Goal: Information Seeking & Learning: Learn about a topic

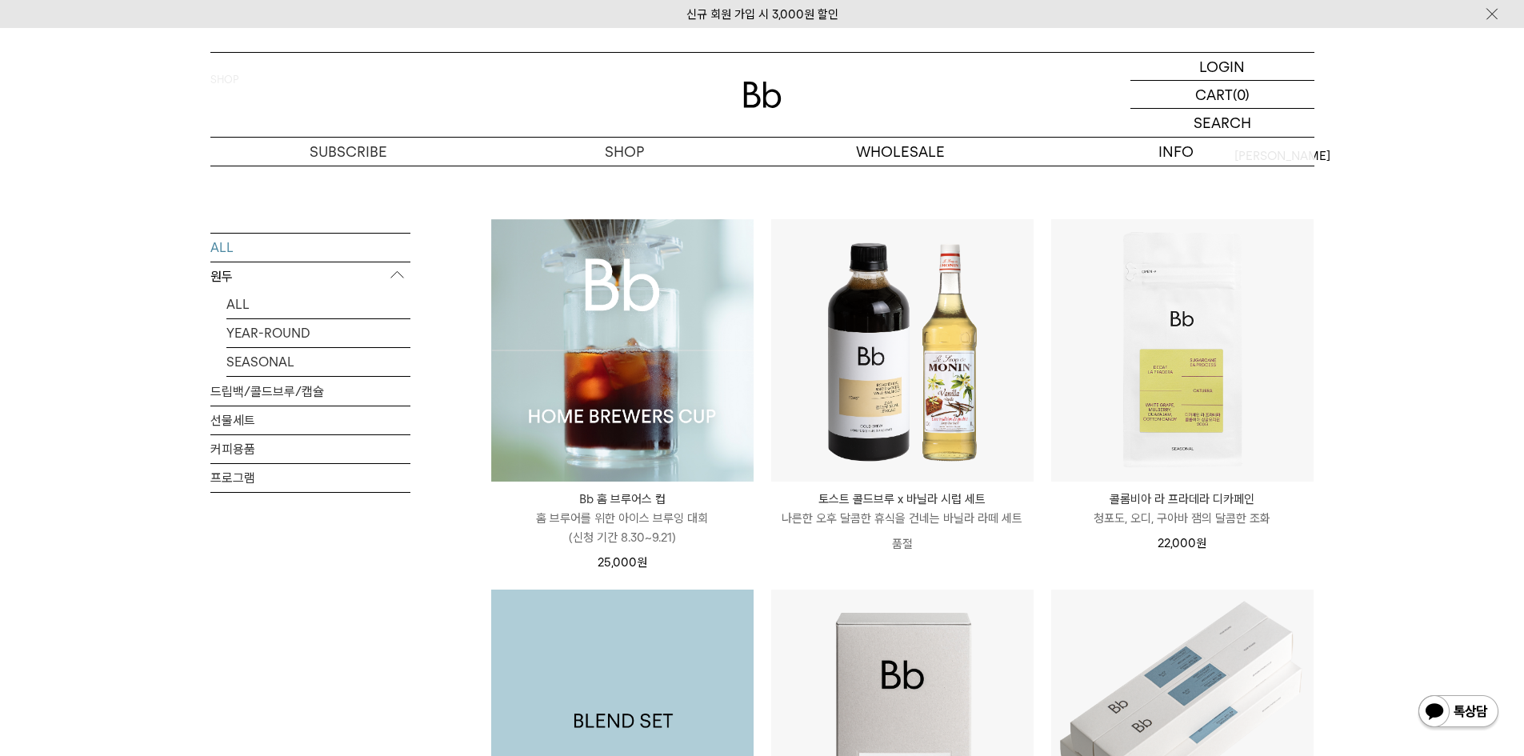
scroll to position [80, 0]
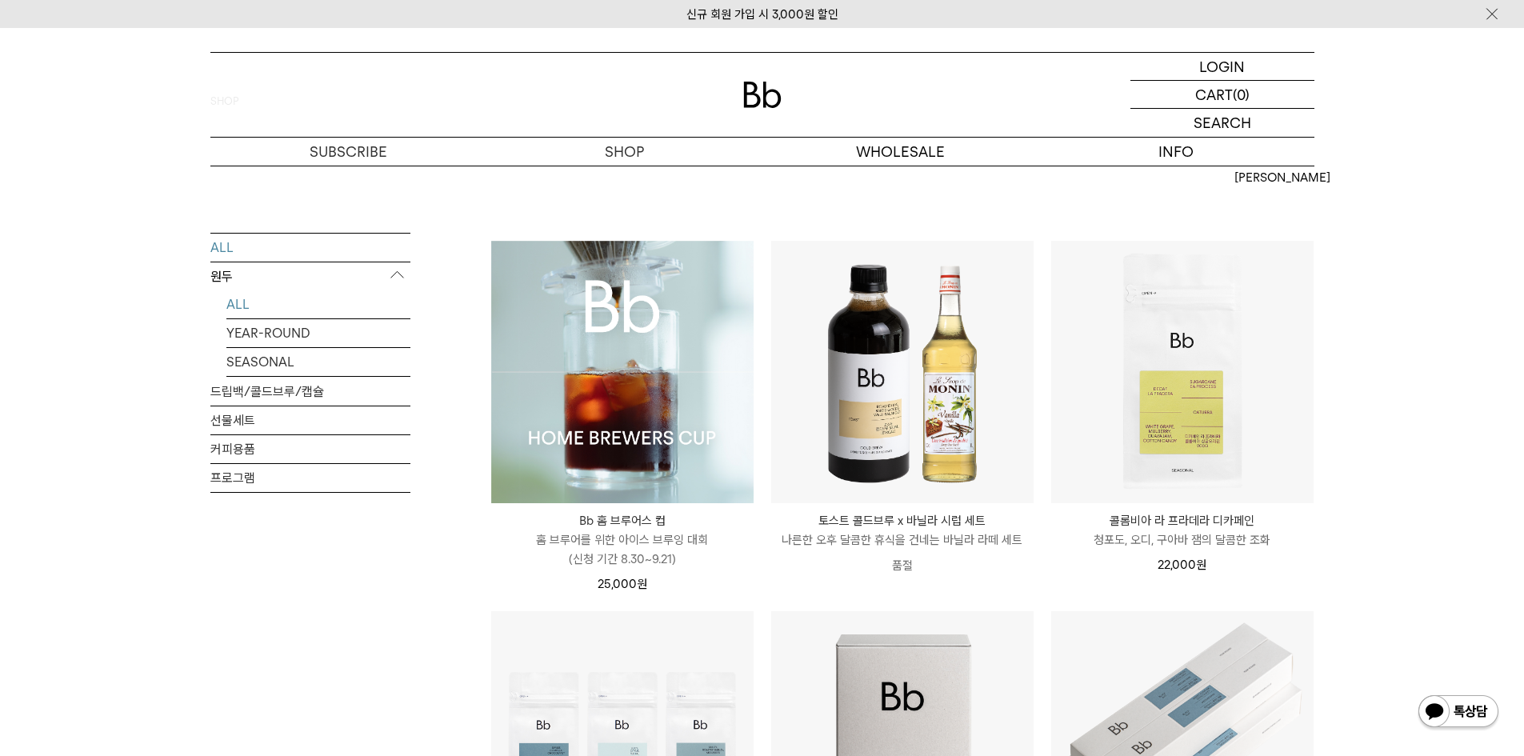
click at [309, 304] on link "ALL" at bounding box center [318, 304] width 184 height 28
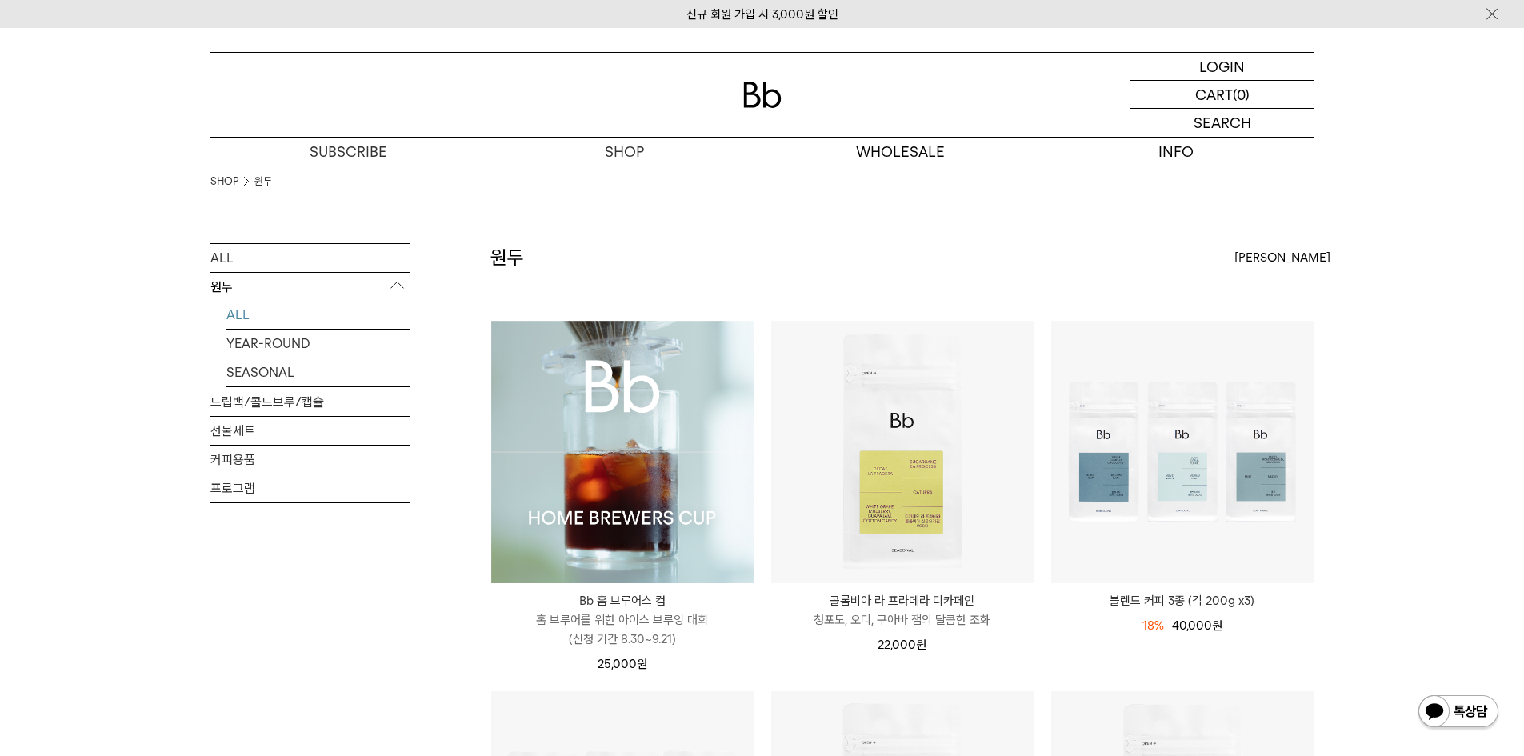
click at [270, 373] on link "SEASONAL" at bounding box center [318, 372] width 184 height 28
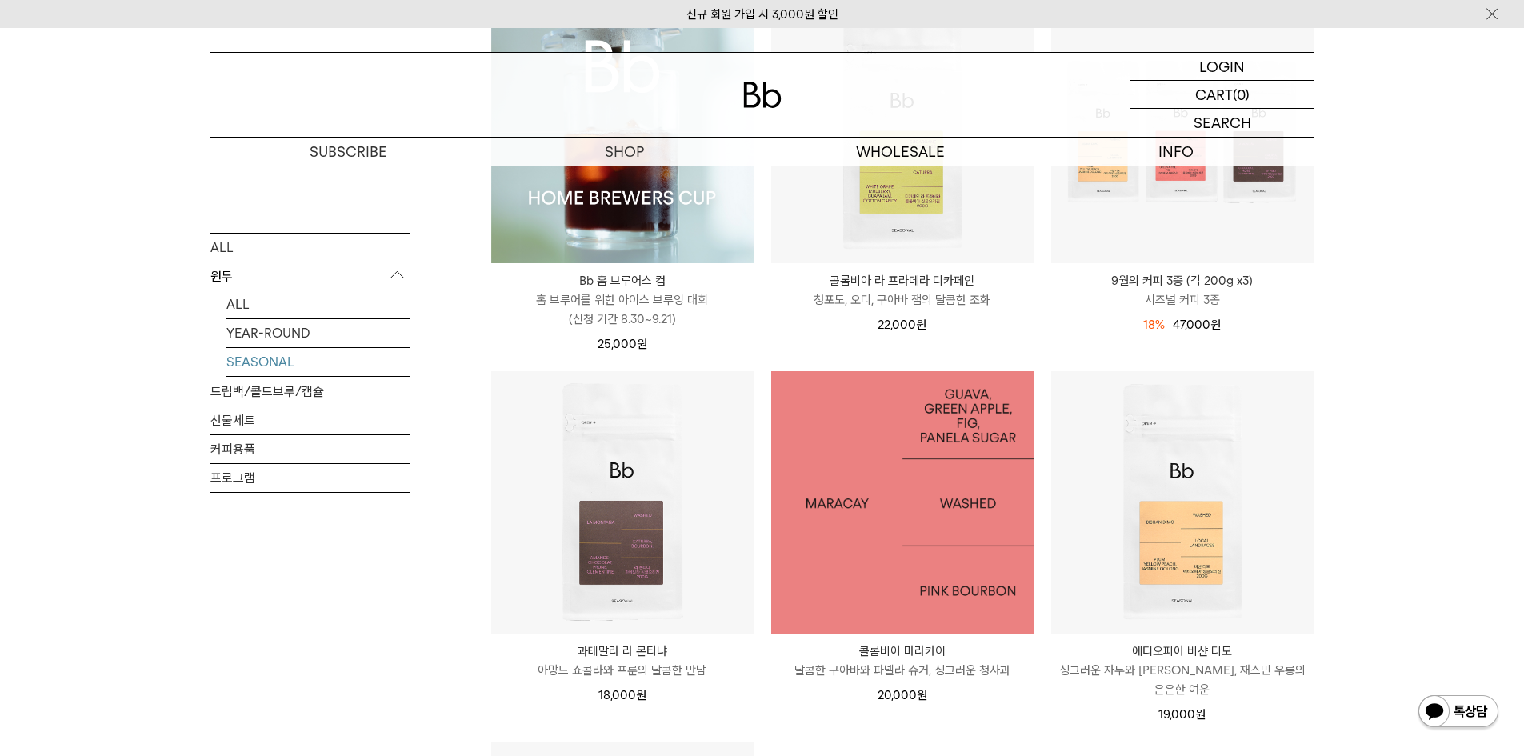
scroll to position [400, 0]
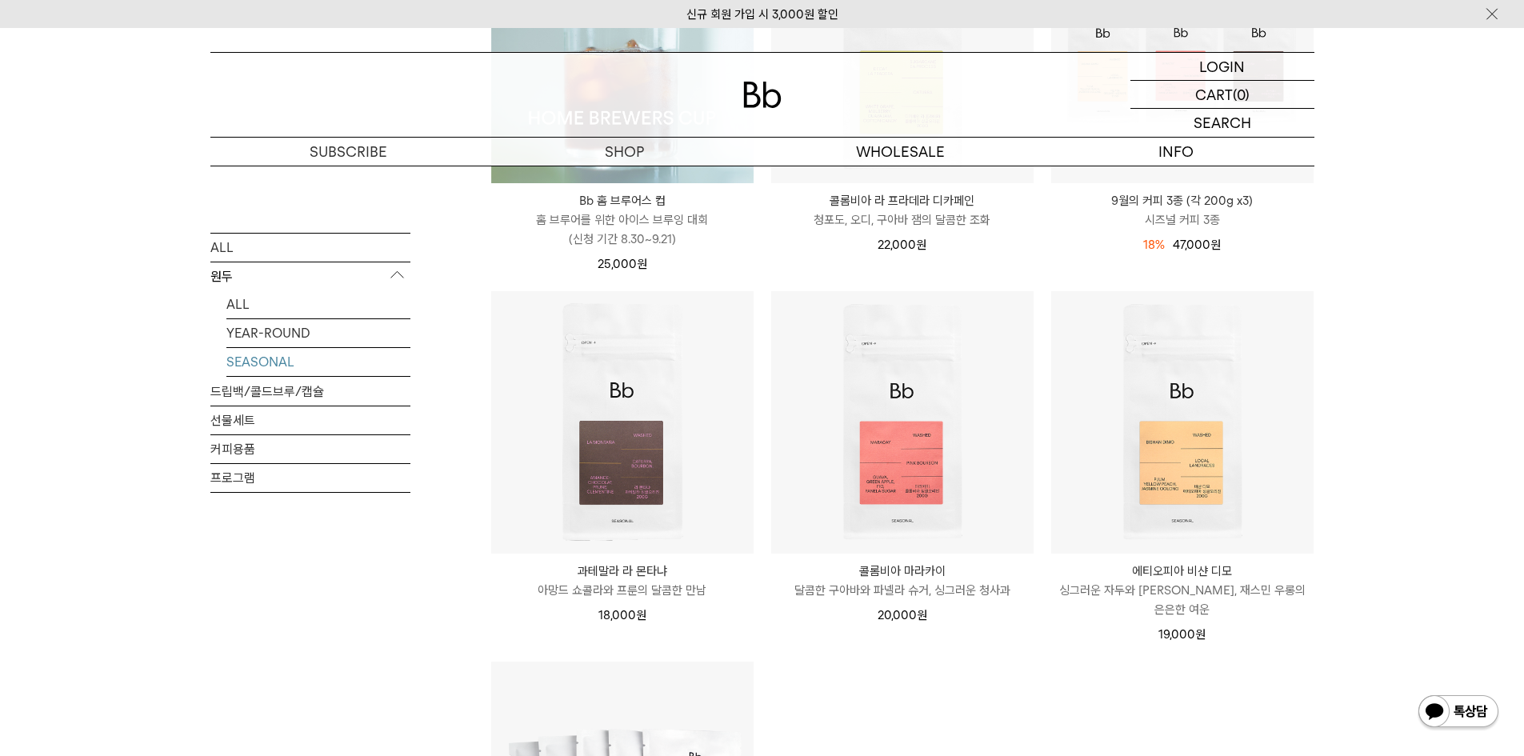
click at [938, 206] on p "콜롬비아 라 프라데라 디카페인" at bounding box center [902, 200] width 262 height 19
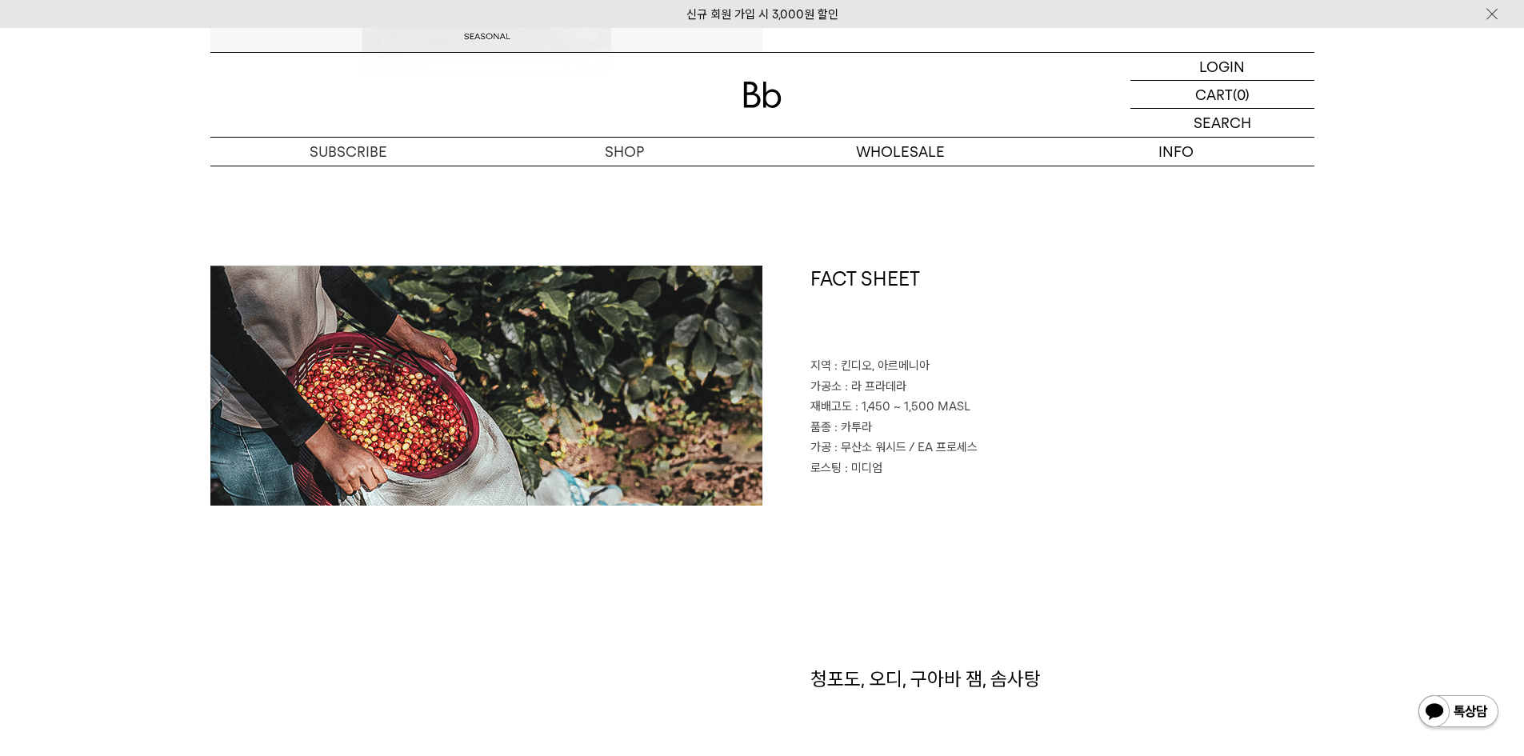
scroll to position [640, 0]
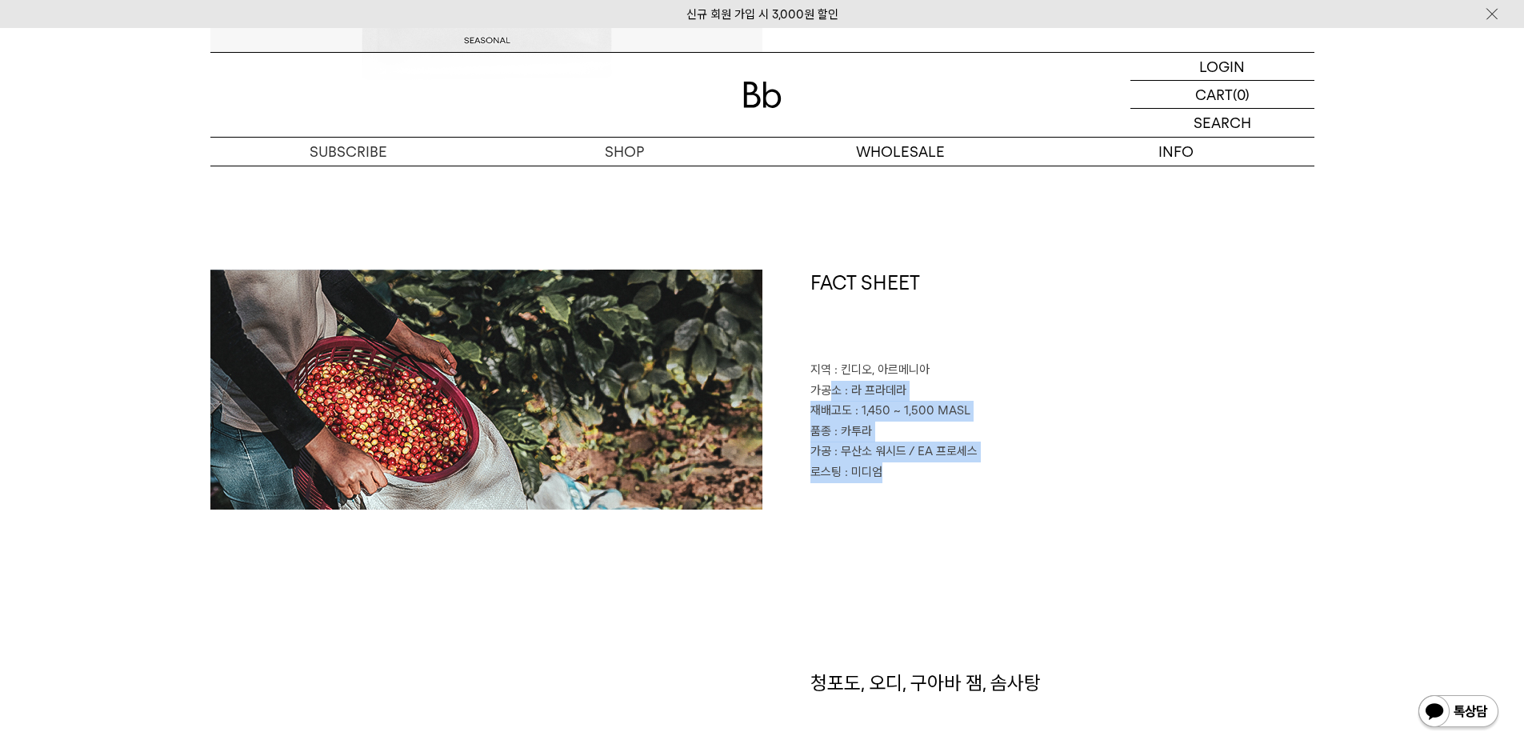
drag, startPoint x: 892, startPoint y: 474, endPoint x: 829, endPoint y: 382, distance: 110.9
click at [829, 382] on div "FACT SHEET 지역 : 킨디오, 아르메니아 가공소 : 라 프라데라 재배고도 : 1,450 ~ 1,500 MASL 품종 : 카투라 가공 :…" at bounding box center [1038, 390] width 552 height 240
click at [1049, 518] on div "FACT SHEET 지역 : 킨디오, 아르메니아 가공소 : 라 프라데라 재배고도 : 1,450 ~ 1,500 MASL 품종 : 카투라 가공 :…" at bounding box center [762, 470] width 1104 height 400
drag, startPoint x: 908, startPoint y: 475, endPoint x: 868, endPoint y: 468, distance: 40.6
click at [868, 468] on p "로스팅 : 미디엄" at bounding box center [1062, 472] width 504 height 21
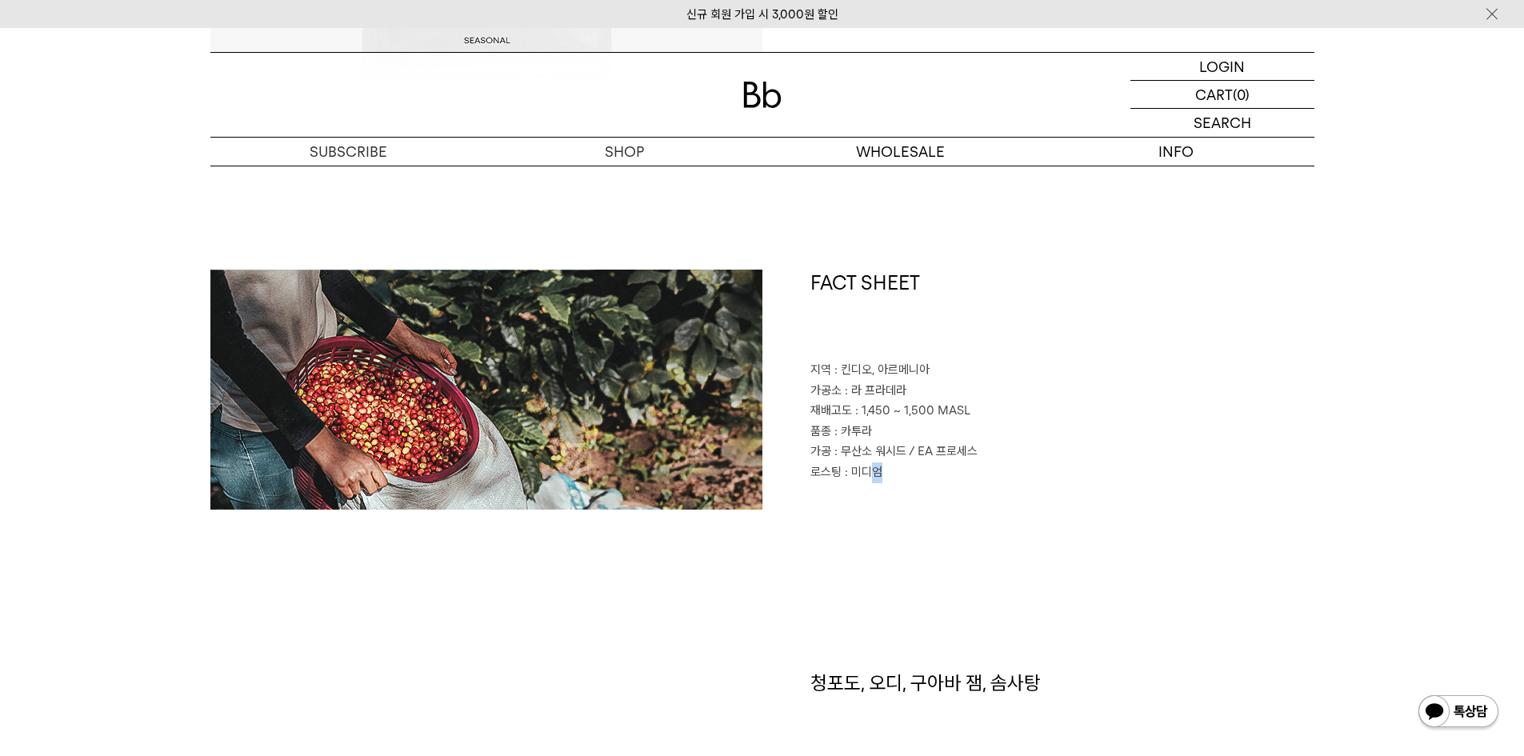
click at [982, 462] on p "로스팅 : 미디엄" at bounding box center [1062, 472] width 504 height 21
drag, startPoint x: 988, startPoint y: 450, endPoint x: 917, endPoint y: 450, distance: 71.2
click at [917, 450] on p "가공 : 무산소 워시드 / EA 프로세스" at bounding box center [1062, 452] width 504 height 21
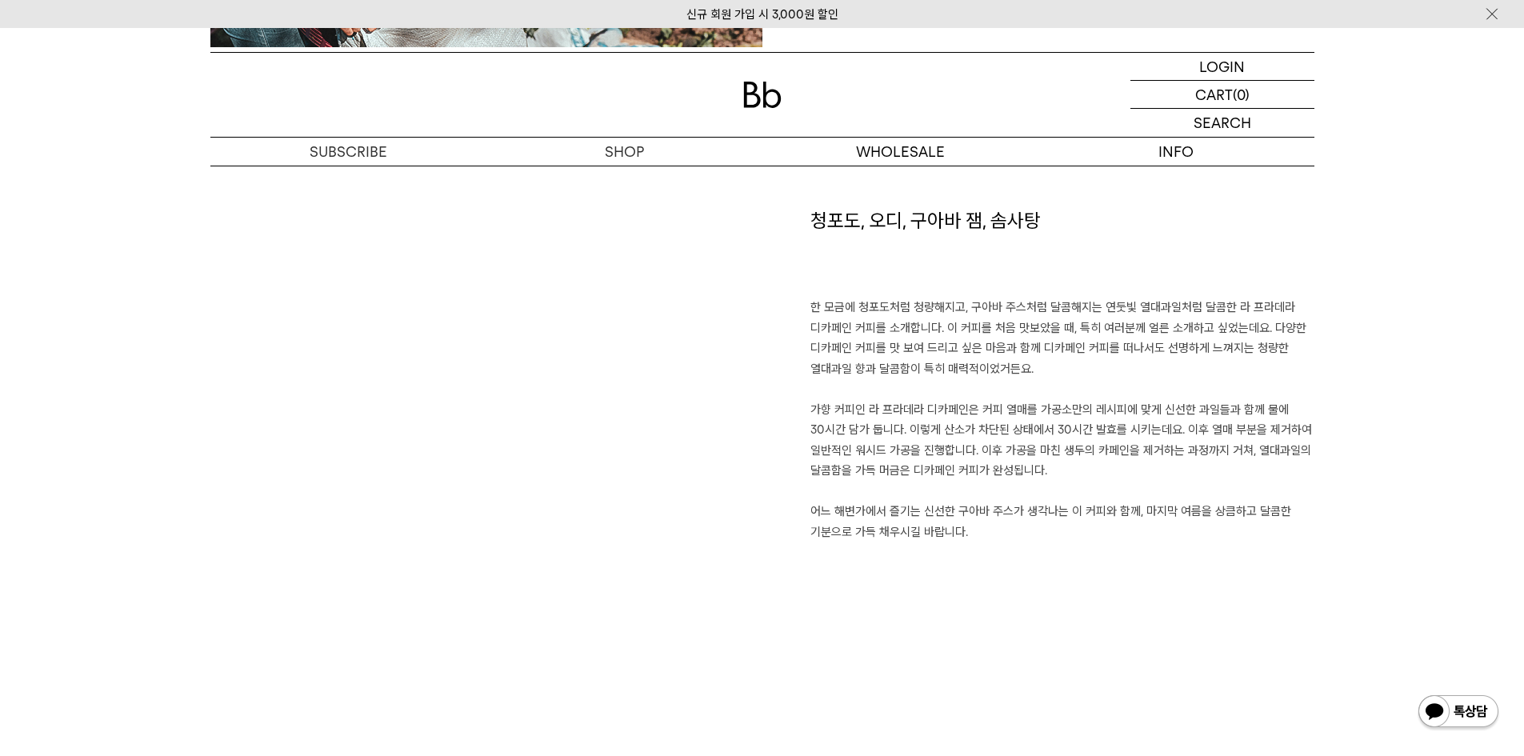
scroll to position [1120, 0]
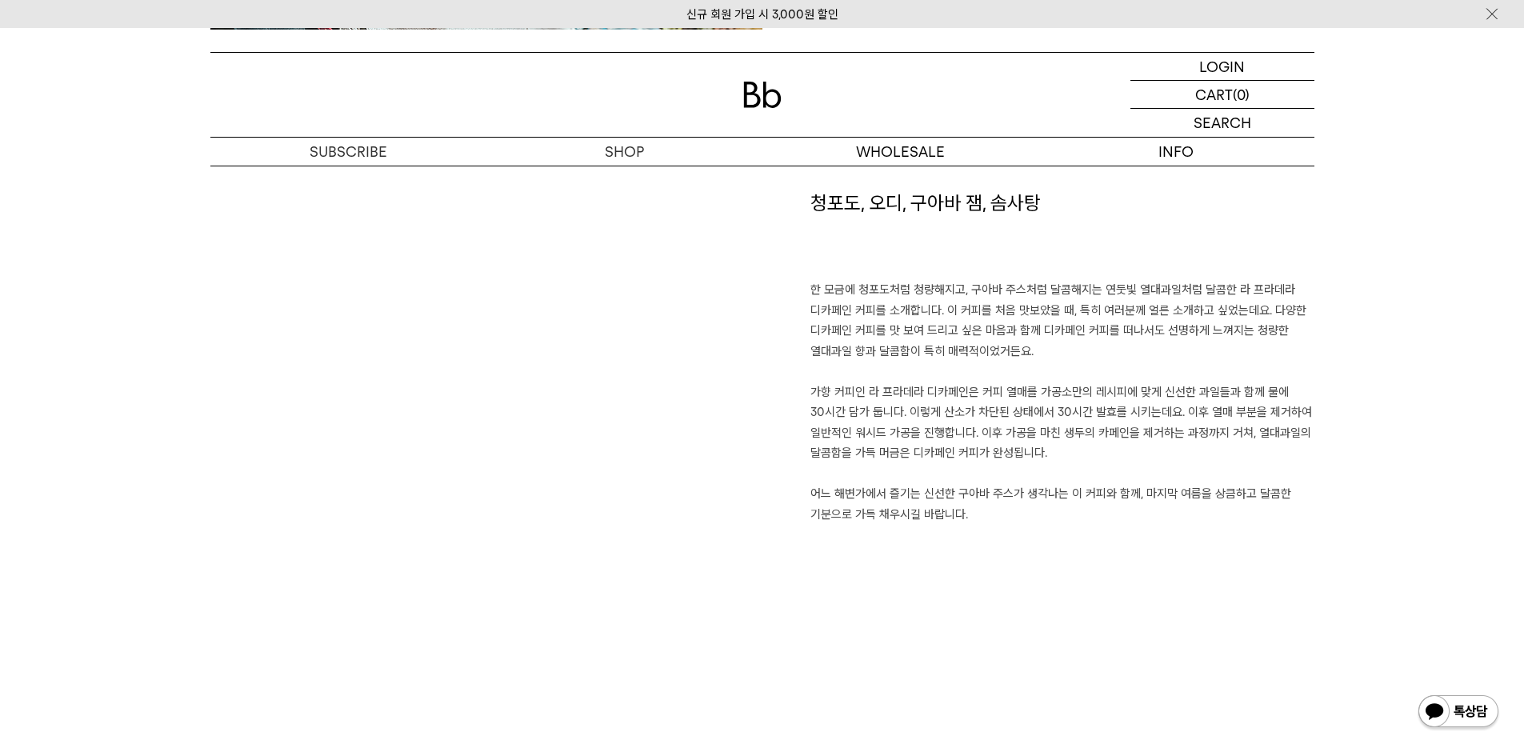
drag, startPoint x: 816, startPoint y: 526, endPoint x: 1004, endPoint y: 566, distance: 192.2
click at [1003, 567] on div "청포도, 오디, 구아바 잼, 솜사탕 한 모금에 청포도처럼 청량해지고, 구아바 주스처럼 달콤해지는 연둣빛 열대과일처럼 달콤한 라 프라데라 디카페…" at bounding box center [1038, 397] width 552 height 414
click at [1057, 490] on p "한 모금에 청포도처럼 청량해지고, 구아바 주스처럼 달콤해지는 연둣빛 열대과일처럼 달콤한 라 프라데라 디카페인 커피를 소개합니다. 이 커피를 처…" at bounding box center [1062, 402] width 504 height 245
drag, startPoint x: 1019, startPoint y: 530, endPoint x: 831, endPoint y: 375, distance: 243.2
click at [831, 375] on div "청포도, 오디, 구아바 잼, 솜사탕 한 모금에 청포도처럼 청량해지고, 구아바 주스처럼 달콤해지는 연둣빛 열대과일처럼 달콤한 라 프라데라 디카페…" at bounding box center [1038, 397] width 552 height 414
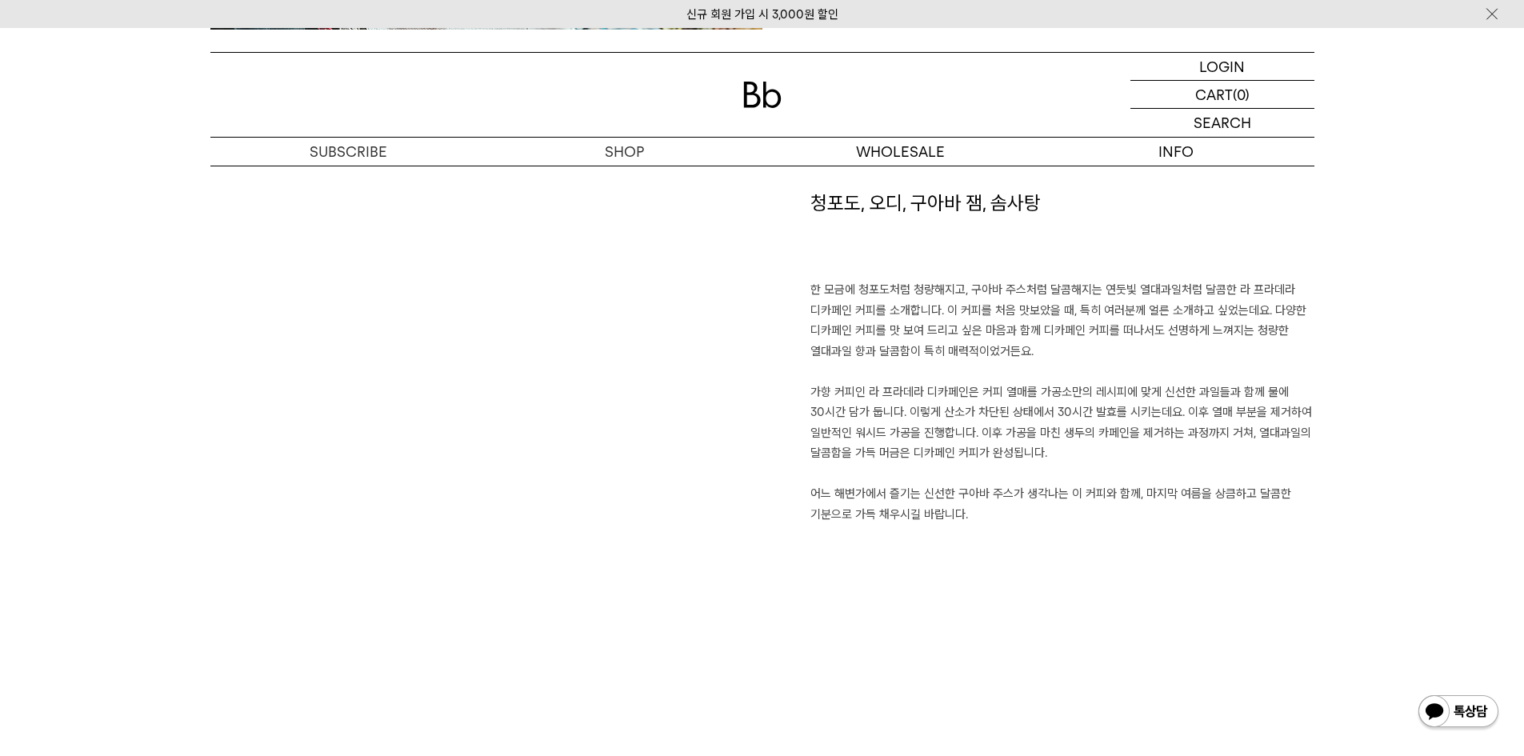
click at [903, 379] on p "한 모금에 청포도처럼 청량해지고, 구아바 주스처럼 달콤해지는 연둣빛 열대과일처럼 달콤한 라 프라데라 디카페인 커피를 소개합니다. 이 커피를 처…" at bounding box center [1062, 402] width 504 height 245
click at [834, 437] on p "한 모금에 청포도처럼 청량해지고, 구아바 주스처럼 달콤해지는 연둣빛 열대과일처럼 달콤한 라 프라데라 디카페인 커피를 소개합니다. 이 커피를 처…" at bounding box center [1062, 402] width 504 height 245
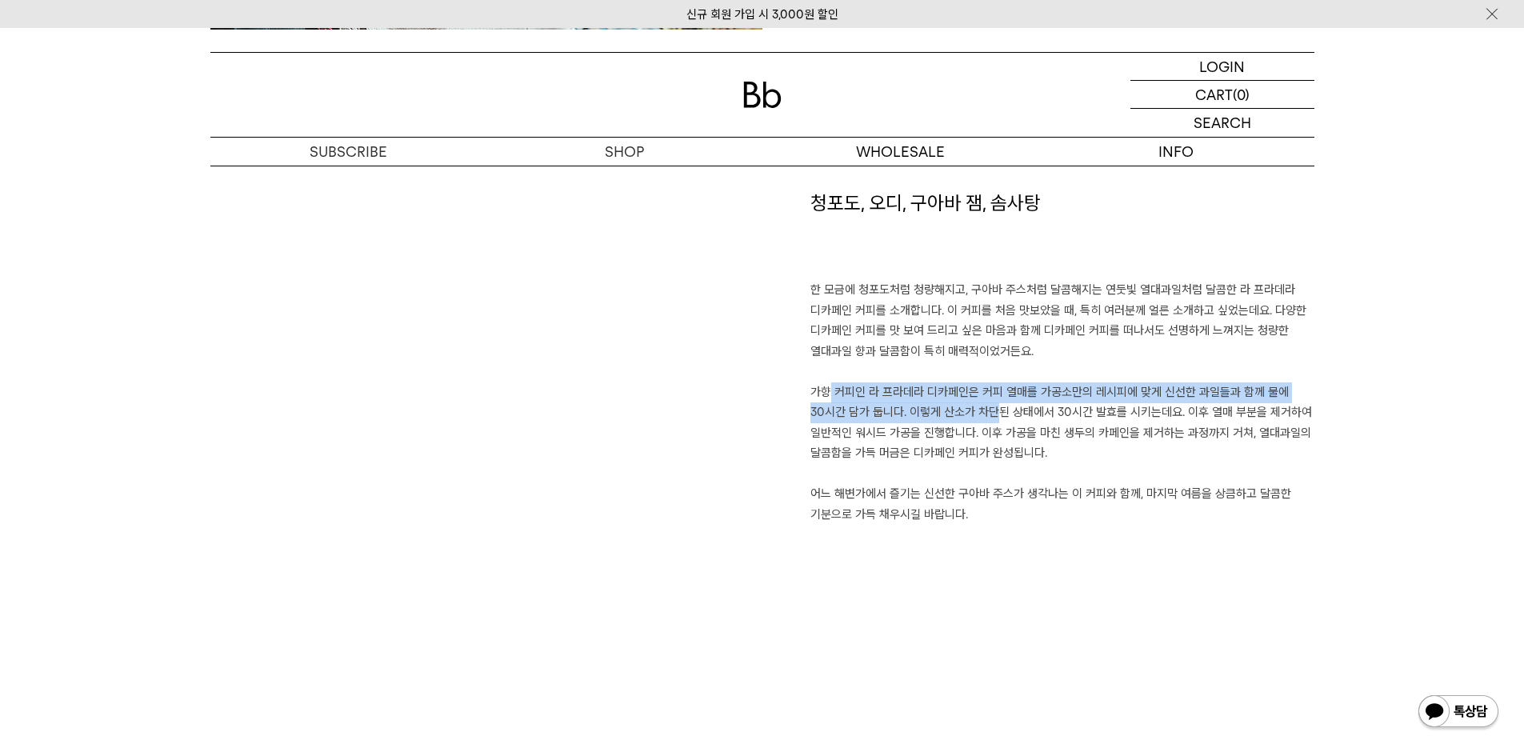
drag, startPoint x: 806, startPoint y: 384, endPoint x: 982, endPoint y: 362, distance: 178.1
click at [977, 420] on div "청포도, 오디, 구아바 잼, 솜사탕 한 모금에 청포도처럼 청량해지고, 구아바 주스처럼 달콤해지는 연둣빛 열대과일처럼 달콤한 라 프라데라 디카페…" at bounding box center [1038, 397] width 552 height 414
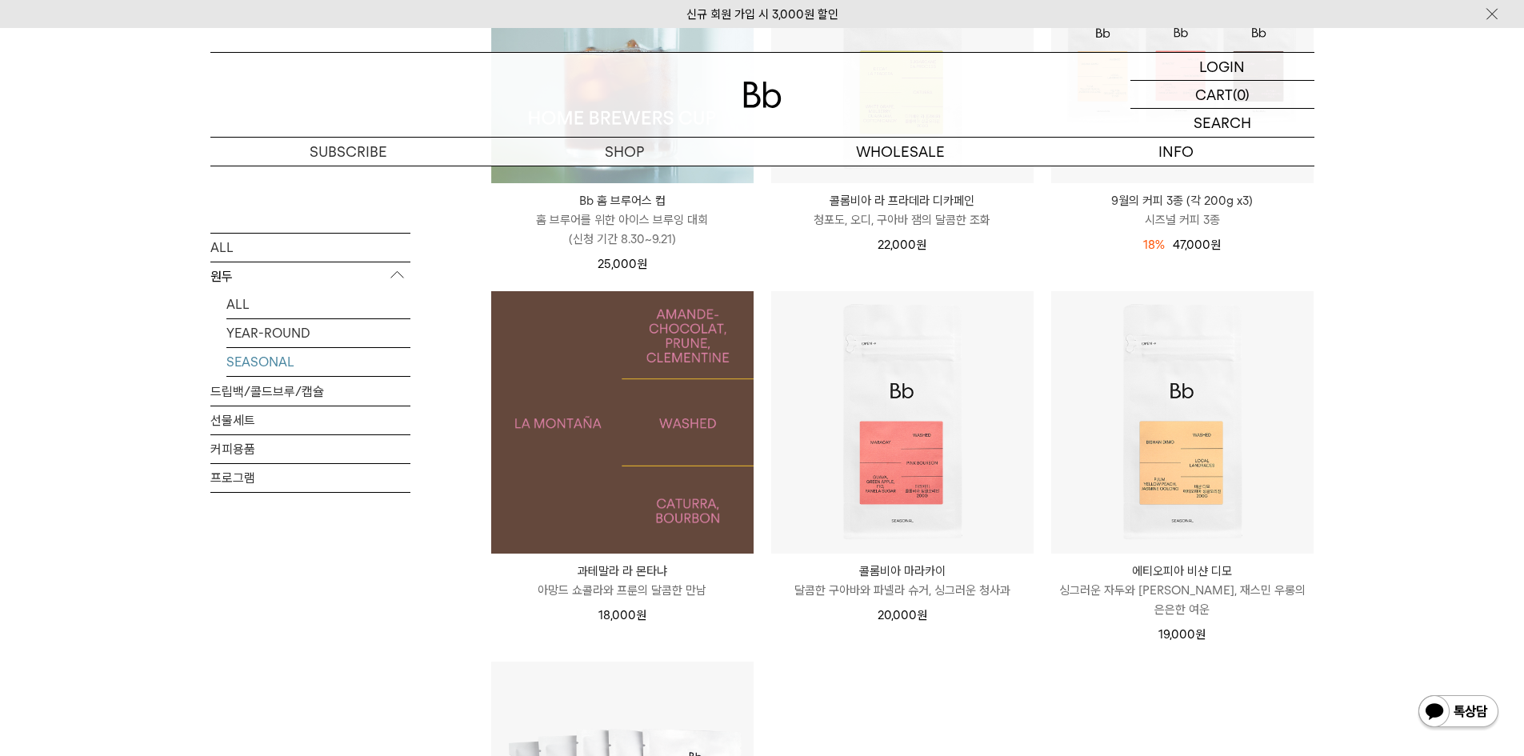
scroll to position [320, 0]
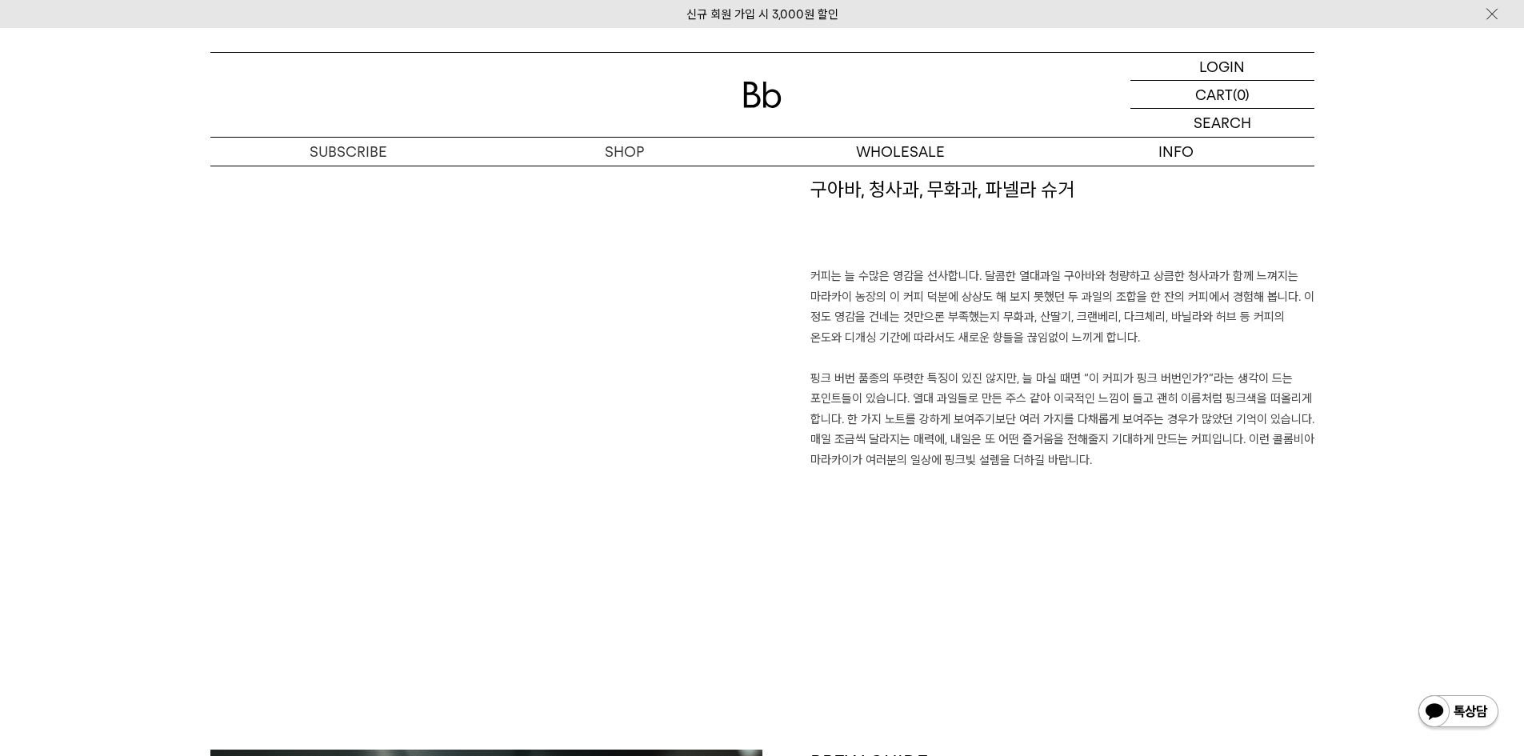
scroll to position [1040, 0]
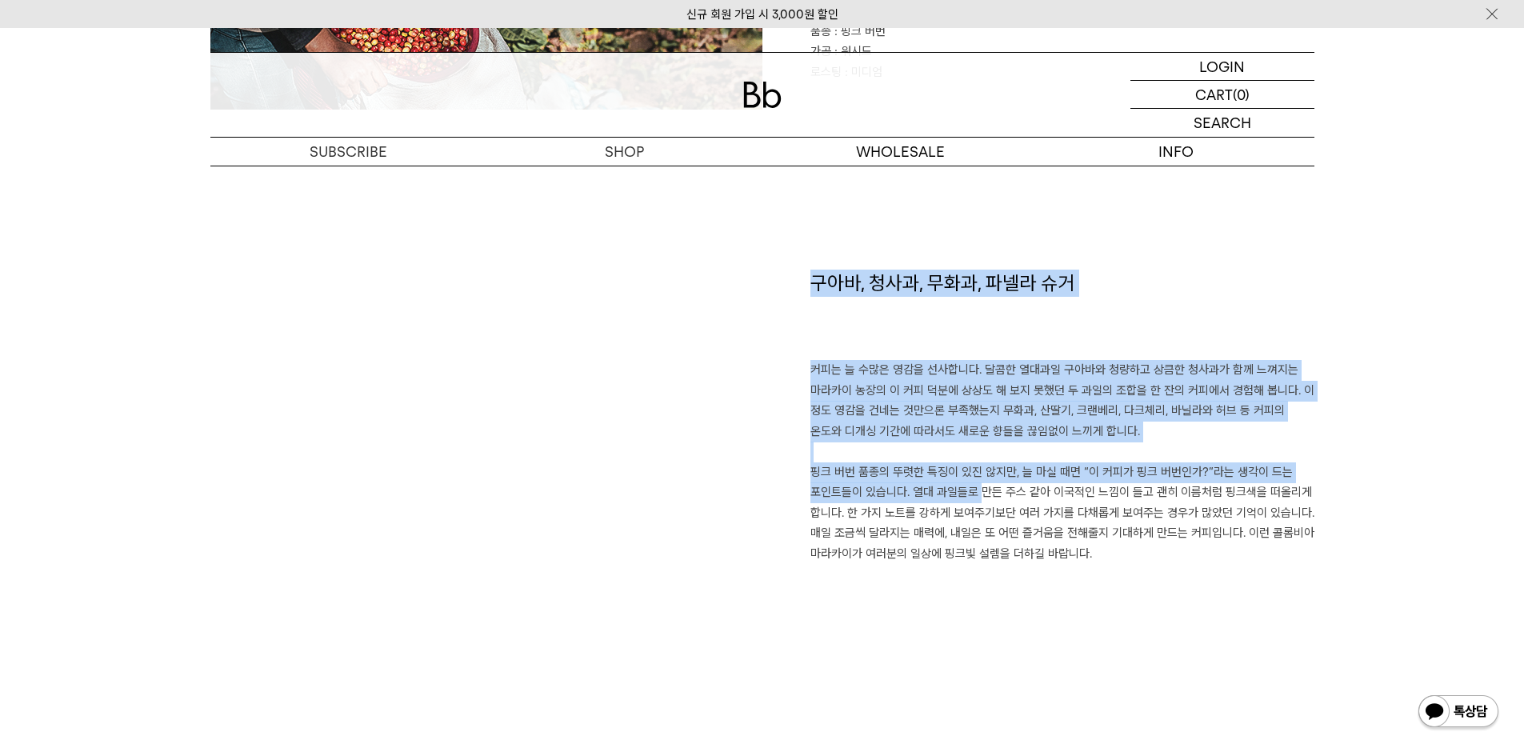
drag, startPoint x: 783, startPoint y: 358, endPoint x: 968, endPoint y: 483, distance: 223.4
click at [968, 483] on div "구아바, 청사과, 무화과, 파넬라 슈거 커피는 늘 수많은 영감을 선사합니다. 달콤한 열대과일 구아바와 청량하고 상큼한 청사과가 함께 느껴지는 …" at bounding box center [1038, 477] width 552 height 414
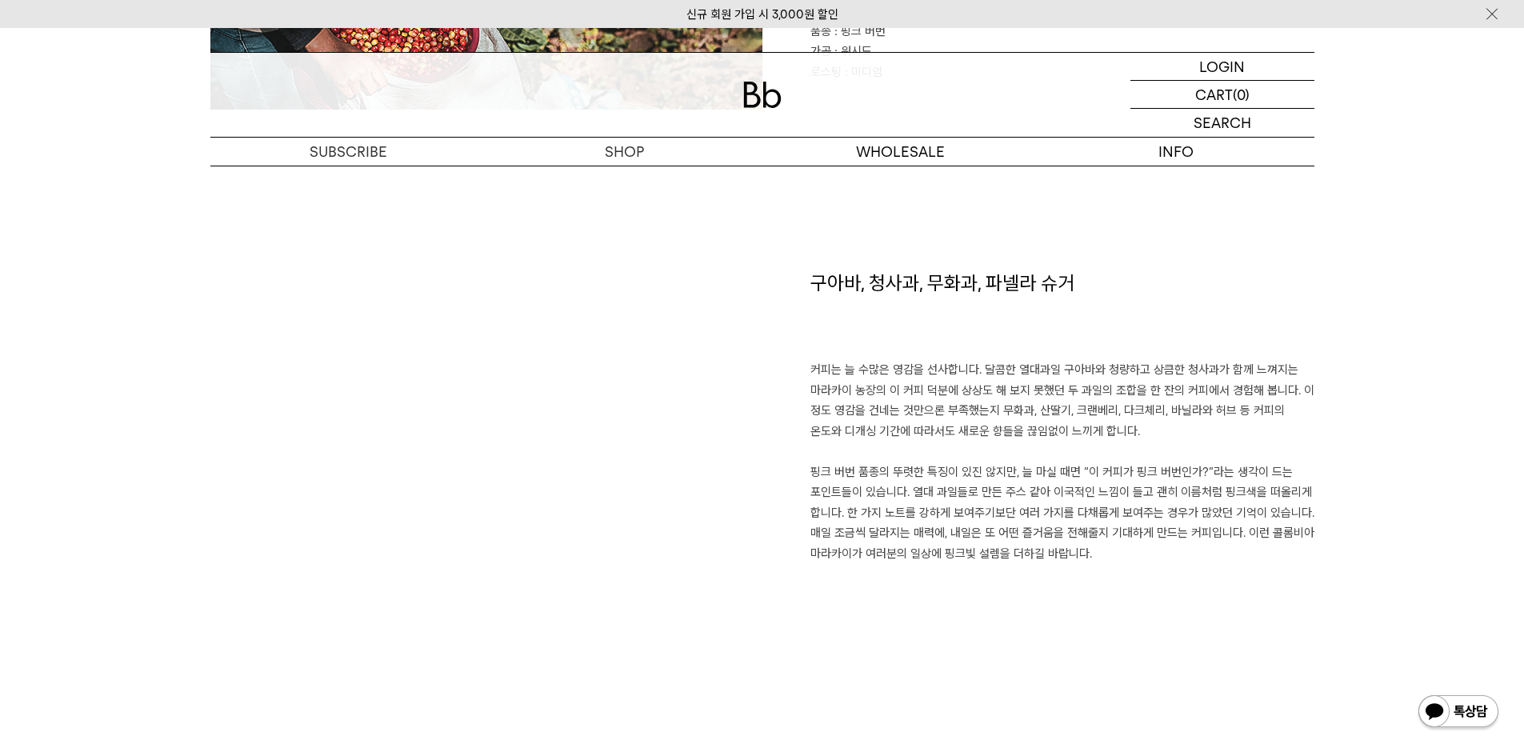
click at [1215, 555] on p "커피는 늘 수많은 영감을 선사합니다. 달콤한 열대과일 구아바와 청량하고 상큼한 청사과가 함께 느껴지는 마라카이 농장의 이 커피 덕분에 상상도 …" at bounding box center [1062, 462] width 504 height 204
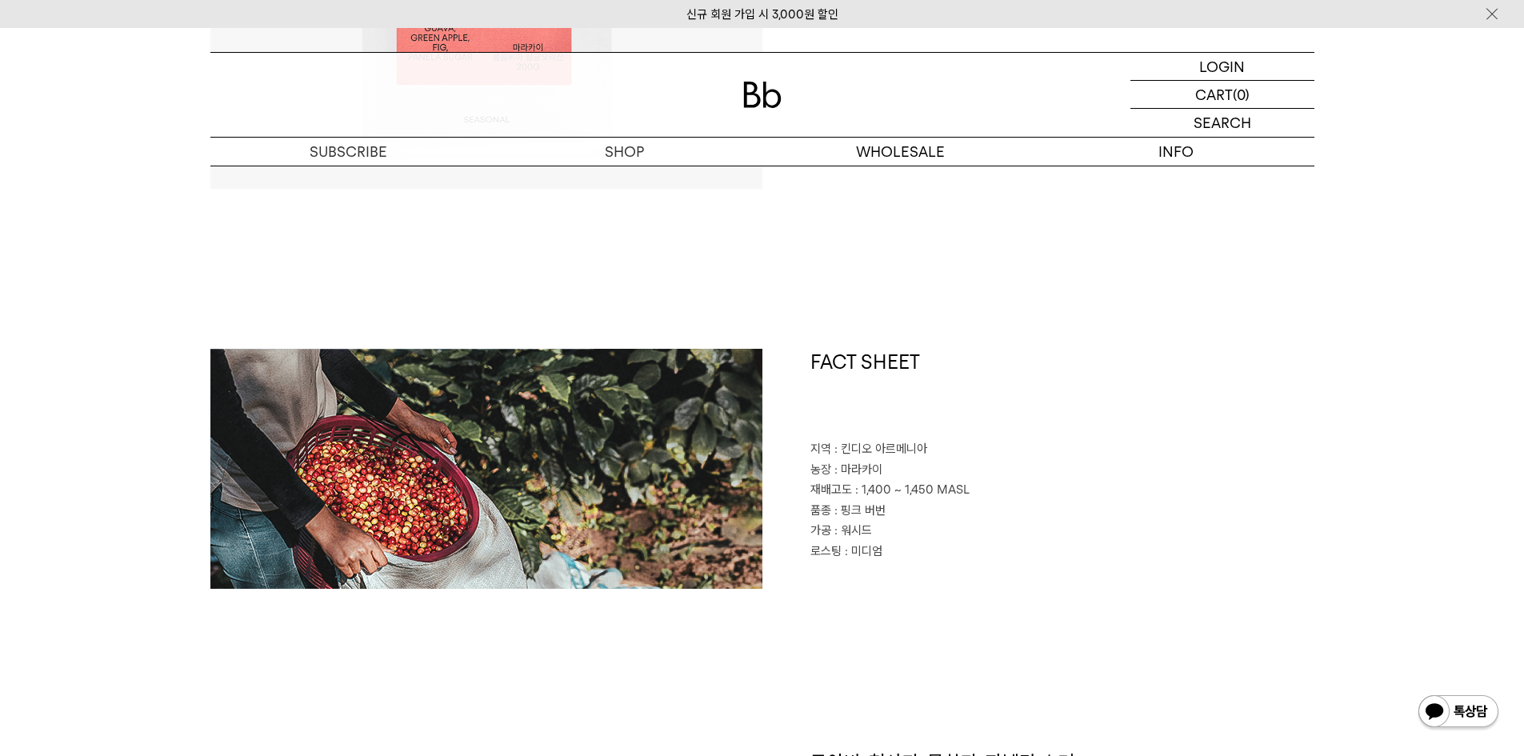
scroll to position [560, 0]
drag, startPoint x: 1152, startPoint y: 560, endPoint x: 881, endPoint y: 497, distance: 277.7
click at [1039, 554] on p "로스팅 : 미디엄" at bounding box center [1062, 552] width 504 height 21
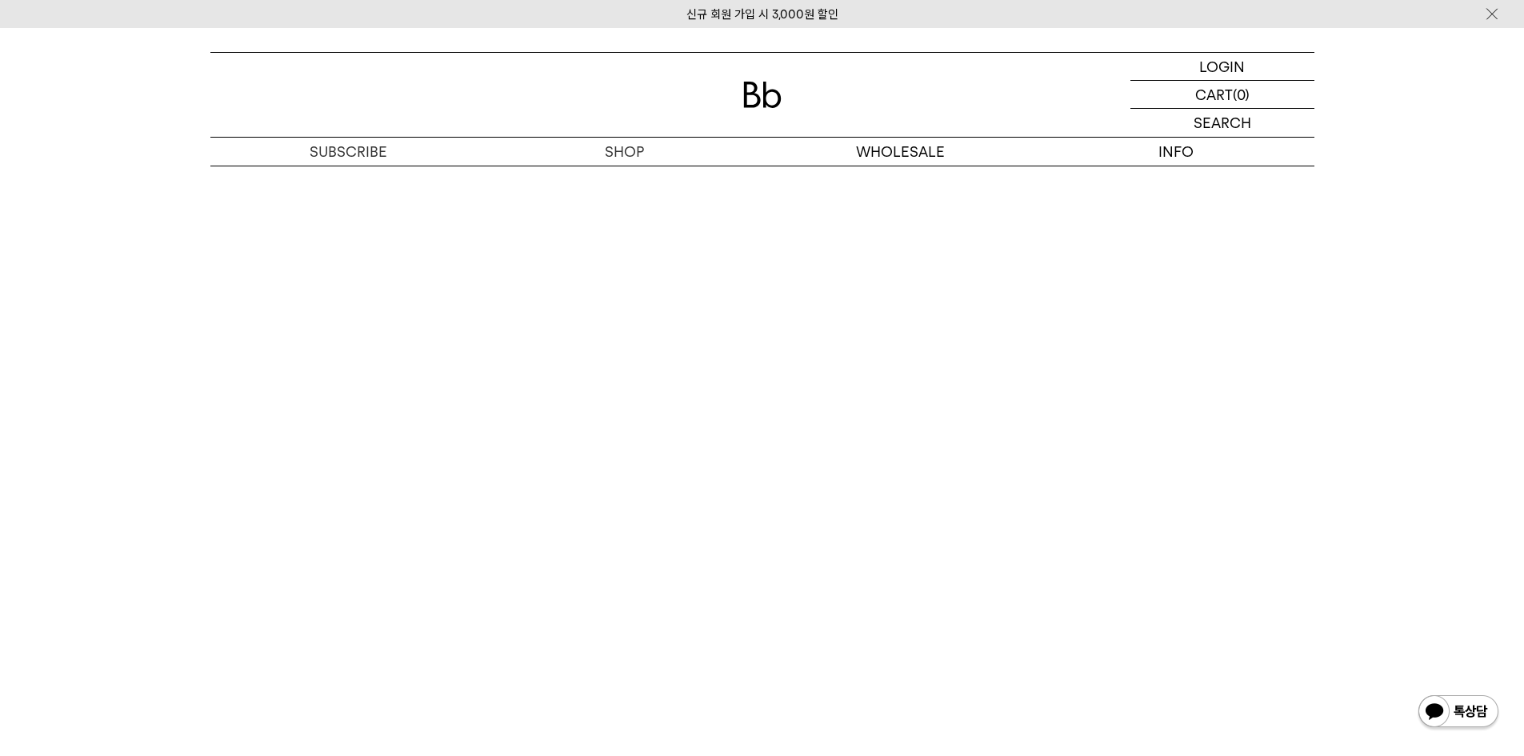
scroll to position [3680, 0]
